Goal: Find specific page/section: Find specific page/section

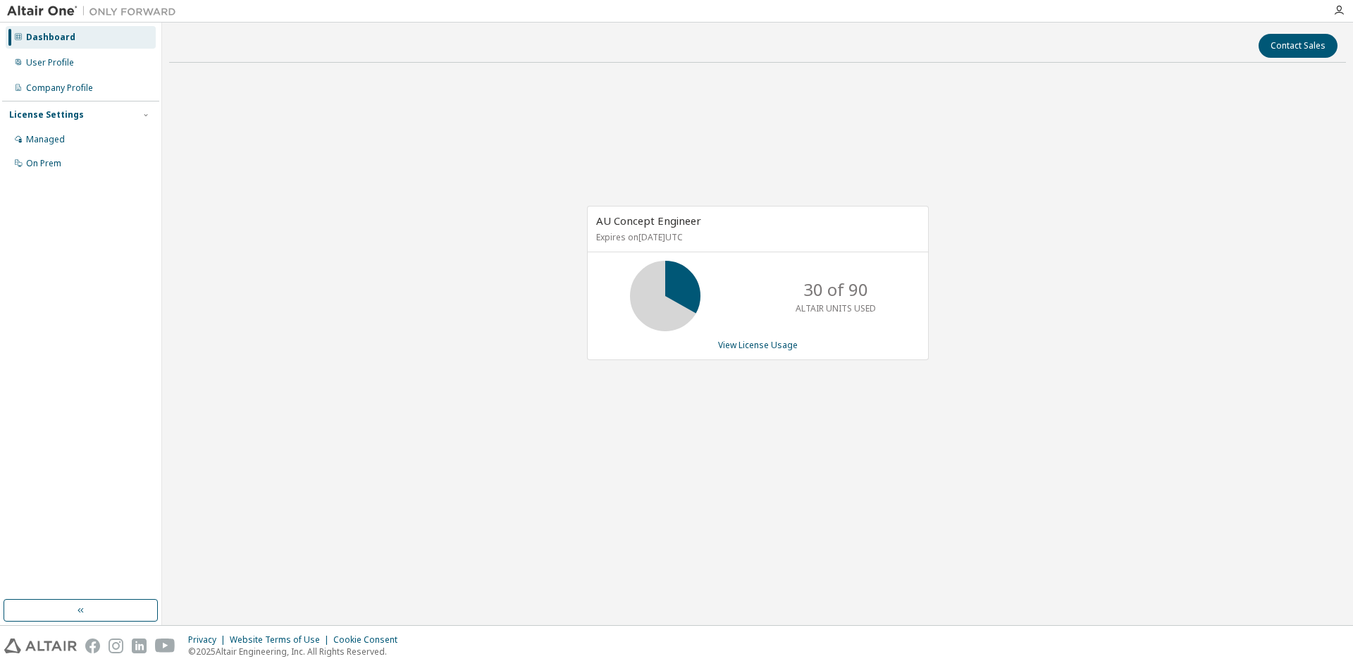
click at [756, 297] on div "30 of 90 ALTAIR UNITS USED" at bounding box center [758, 296] width 340 height 70
